Goal: Use online tool/utility: Utilize a website feature to perform a specific function

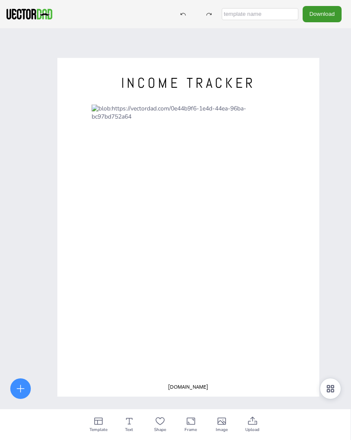
click at [226, 119] on div at bounding box center [189, 239] width 194 height 268
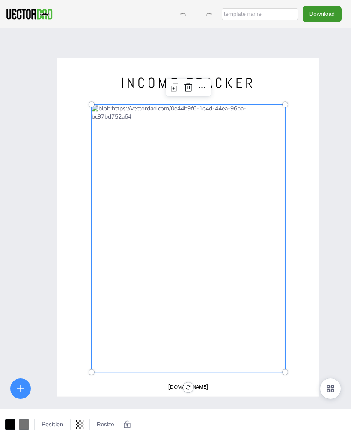
click at [227, 118] on div at bounding box center [189, 239] width 194 height 268
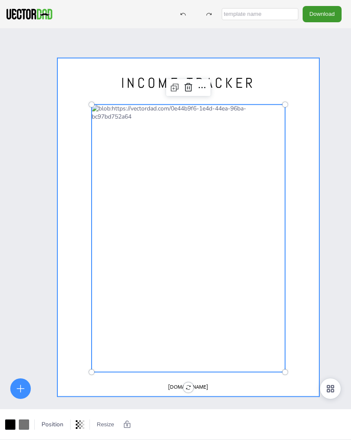
click at [319, 102] on div at bounding box center [188, 227] width 262 height 339
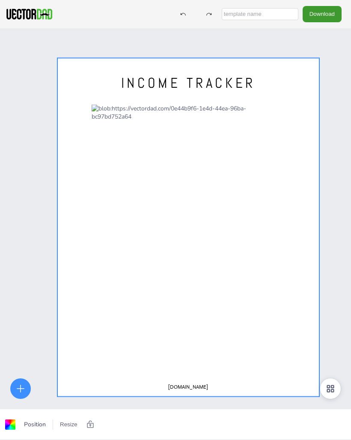
click at [349, 93] on div "[DOMAIN_NAME] INCOME TRACKER" at bounding box center [175, 248] width 351 height 440
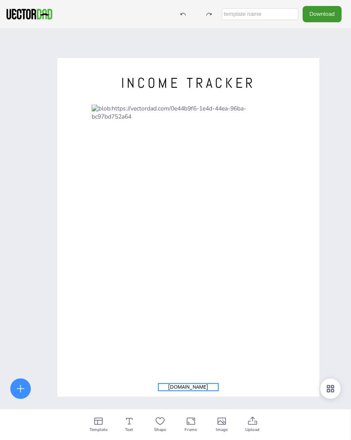
click at [182, 387] on span "[DOMAIN_NAME]" at bounding box center [188, 387] width 40 height 7
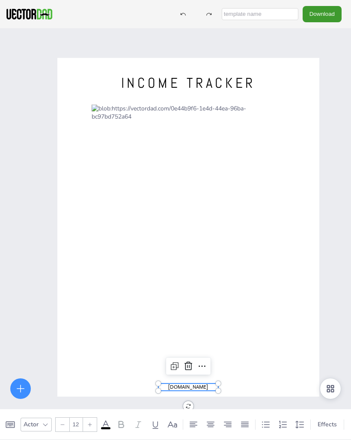
click at [188, 369] on icon at bounding box center [188, 366] width 10 height 10
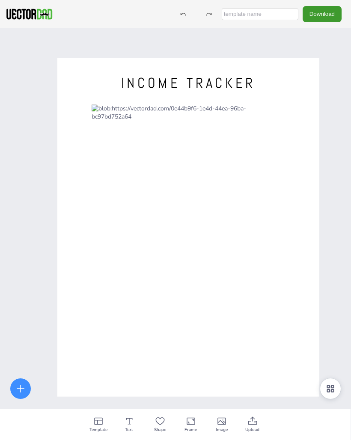
click at [134, 422] on icon at bounding box center [129, 421] width 10 height 10
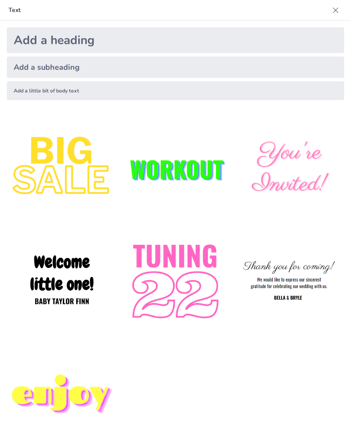
click at [338, 11] on icon at bounding box center [336, 10] width 9 height 9
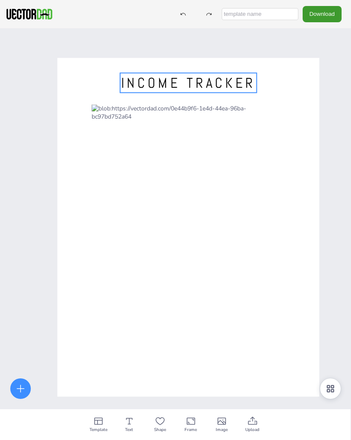
click at [242, 80] on span "INCOME TRACKER" at bounding box center [188, 83] width 134 height 18
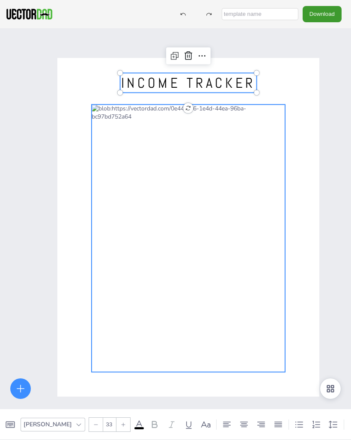
click at [222, 119] on div at bounding box center [189, 239] width 194 height 268
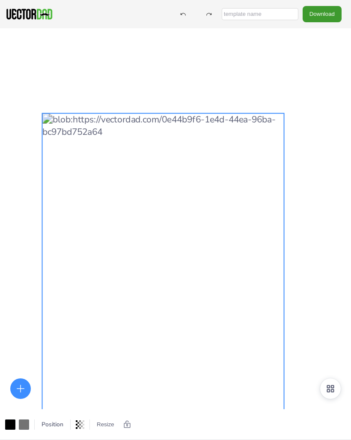
click at [208, 131] on div at bounding box center [163, 281] width 242 height 335
click at [204, 129] on div at bounding box center [163, 281] width 242 height 335
click at [206, 130] on div at bounding box center [163, 281] width 242 height 335
click at [210, 133] on div at bounding box center [163, 281] width 242 height 335
click at [213, 131] on div at bounding box center [163, 281] width 242 height 335
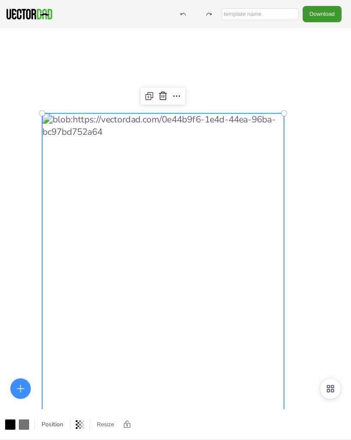
click at [305, 91] on div at bounding box center [189, 229] width 396 height 512
click at [209, 131] on div at bounding box center [163, 281] width 242 height 335
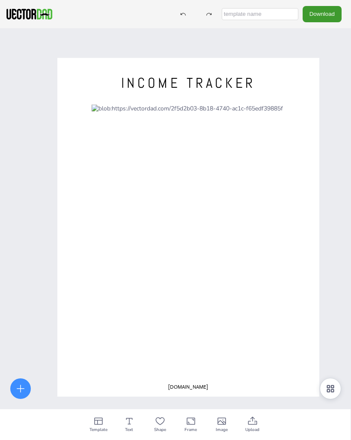
click at [187, 253] on div at bounding box center [189, 239] width 194 height 268
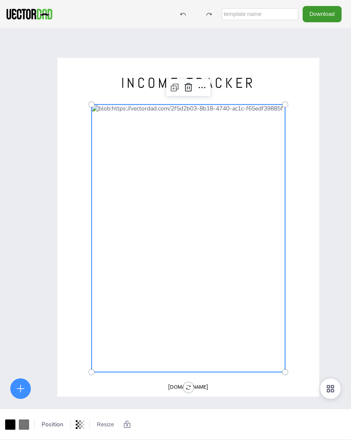
click at [189, 87] on icon at bounding box center [188, 87] width 10 height 10
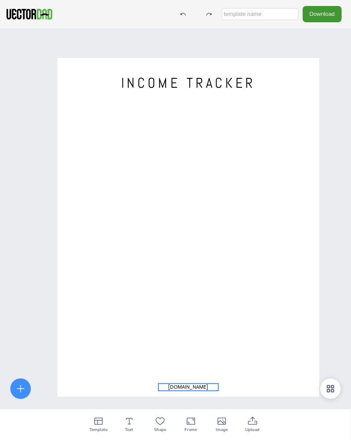
click at [186, 386] on span "[DOMAIN_NAME]" at bounding box center [188, 387] width 40 height 7
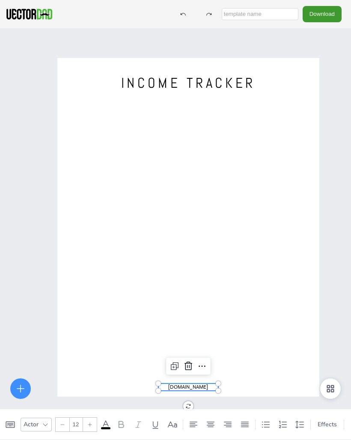
click at [190, 363] on icon at bounding box center [189, 366] width 8 height 9
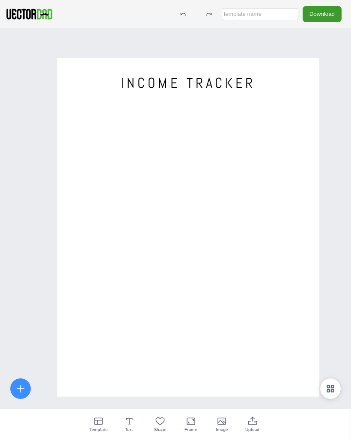
click at [250, 425] on icon at bounding box center [252, 421] width 9 height 8
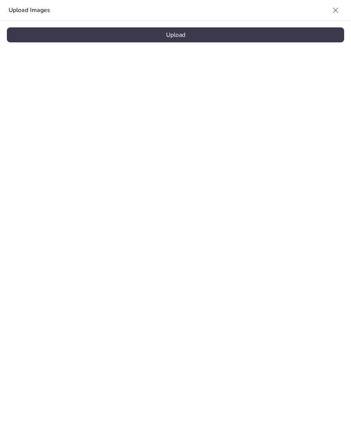
click at [336, 15] on div at bounding box center [336, 10] width 14 height 14
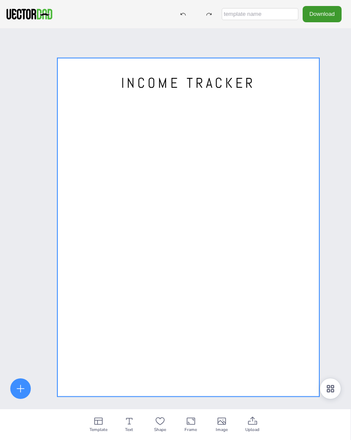
click at [176, 148] on div at bounding box center [188, 227] width 262 height 339
click at [26, 176] on div "INCOME TRACKER" at bounding box center [175, 248] width 351 height 440
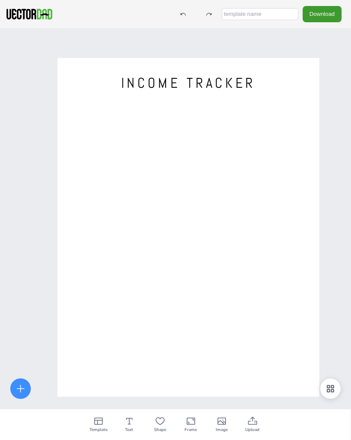
click at [105, 419] on div "Template" at bounding box center [98, 424] width 31 height 31
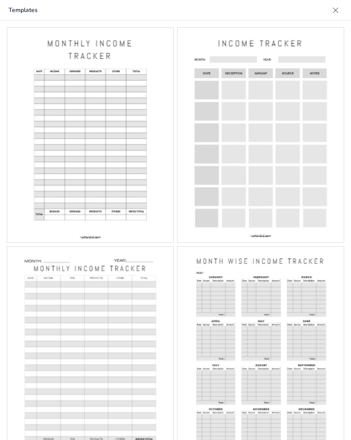
click at [264, 160] on img at bounding box center [261, 135] width 166 height 215
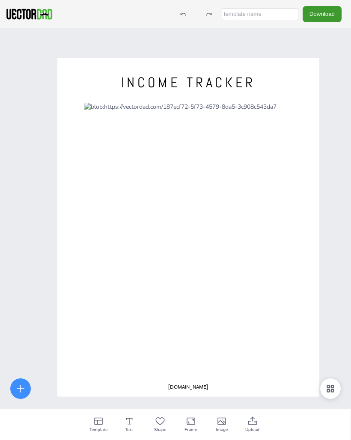
click at [238, 264] on div at bounding box center [188, 238] width 209 height 271
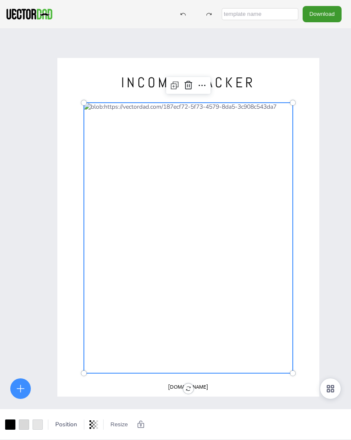
click at [335, 216] on div "[DOMAIN_NAME] INCOME TRACKER" at bounding box center [175, 248] width 351 height 440
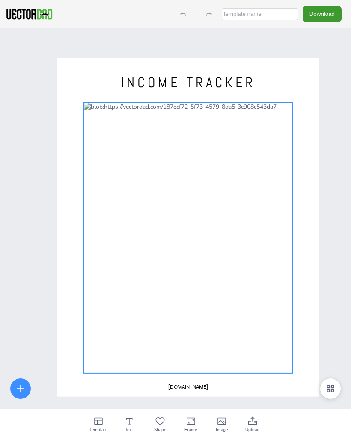
click at [246, 266] on div at bounding box center [188, 238] width 209 height 271
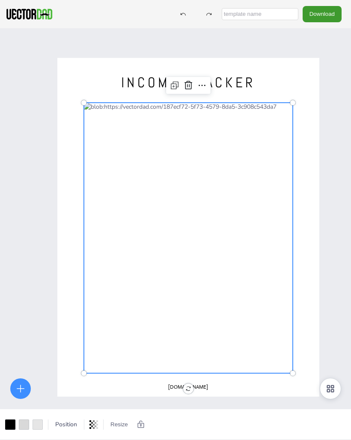
click at [26, 423] on div at bounding box center [24, 425] width 10 height 10
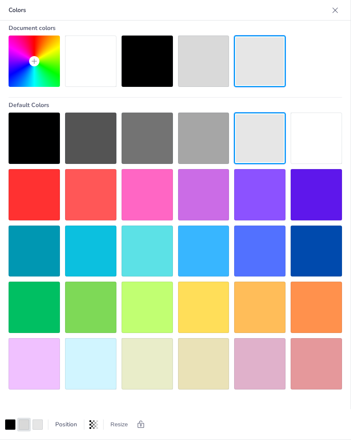
click at [306, 137] on div at bounding box center [316, 138] width 51 height 51
click at [205, 68] on div at bounding box center [203, 61] width 51 height 51
click at [334, 15] on div at bounding box center [336, 10] width 14 height 14
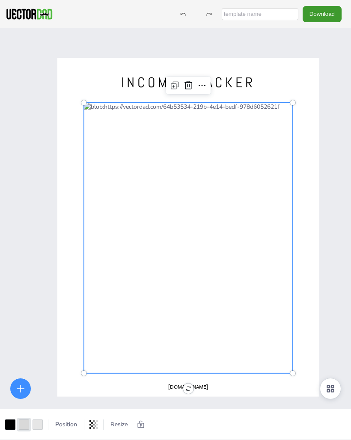
click at [328, 252] on div "[DOMAIN_NAME] INCOME TRACKER" at bounding box center [175, 248] width 351 height 440
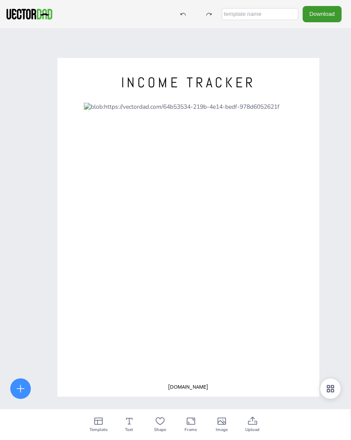
click at [192, 384] on span "[DOMAIN_NAME]" at bounding box center [188, 387] width 40 height 7
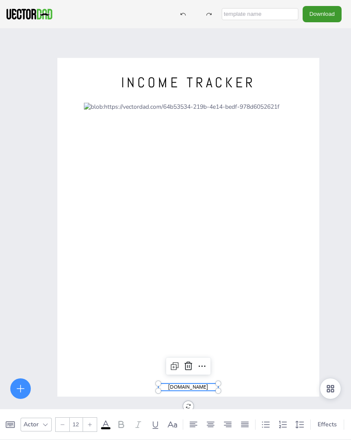
click at [190, 368] on icon at bounding box center [189, 366] width 8 height 9
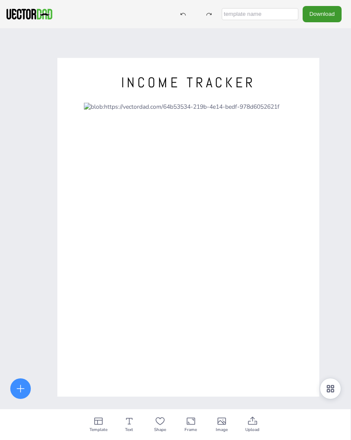
click at [231, 136] on div at bounding box center [188, 238] width 209 height 271
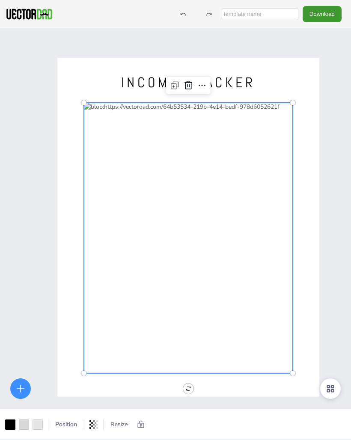
click at [335, 200] on div "INCOME TRACKER" at bounding box center [175, 248] width 351 height 440
